Goal: Navigation & Orientation: Find specific page/section

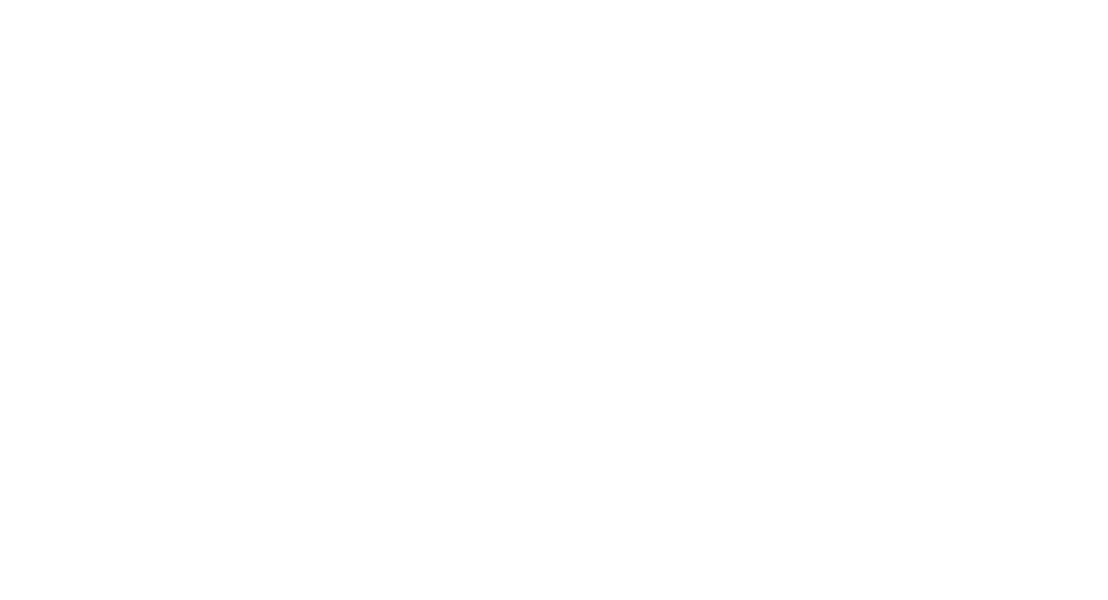
click at [609, 378] on body at bounding box center [554, 300] width 1108 height 600
